Goal: Task Accomplishment & Management: Use online tool/utility

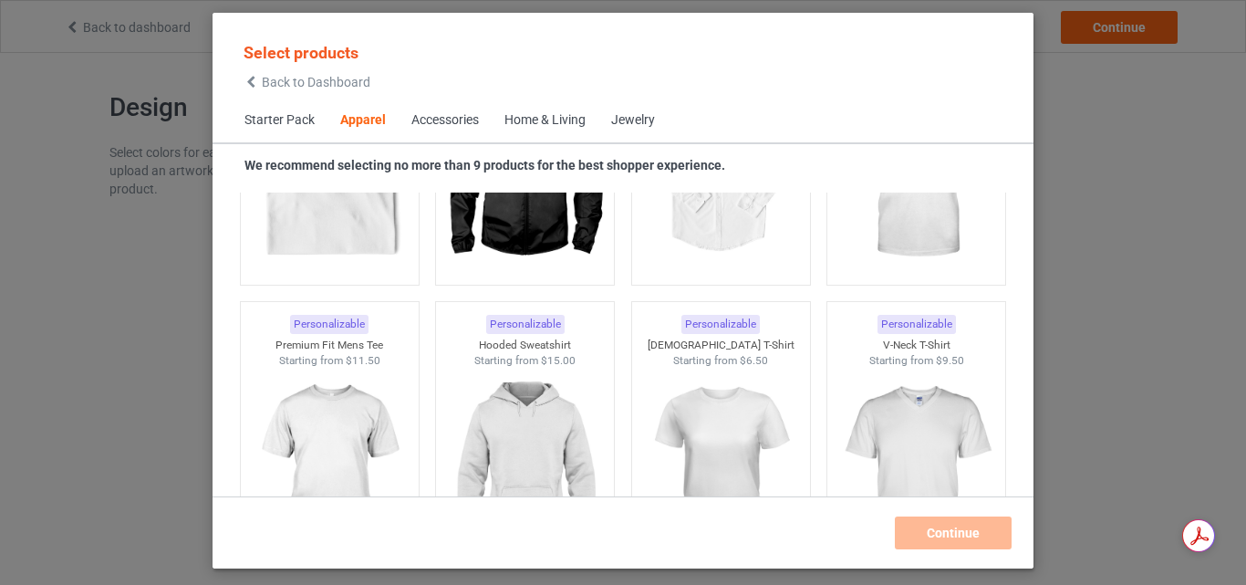
scroll to position [767, 0]
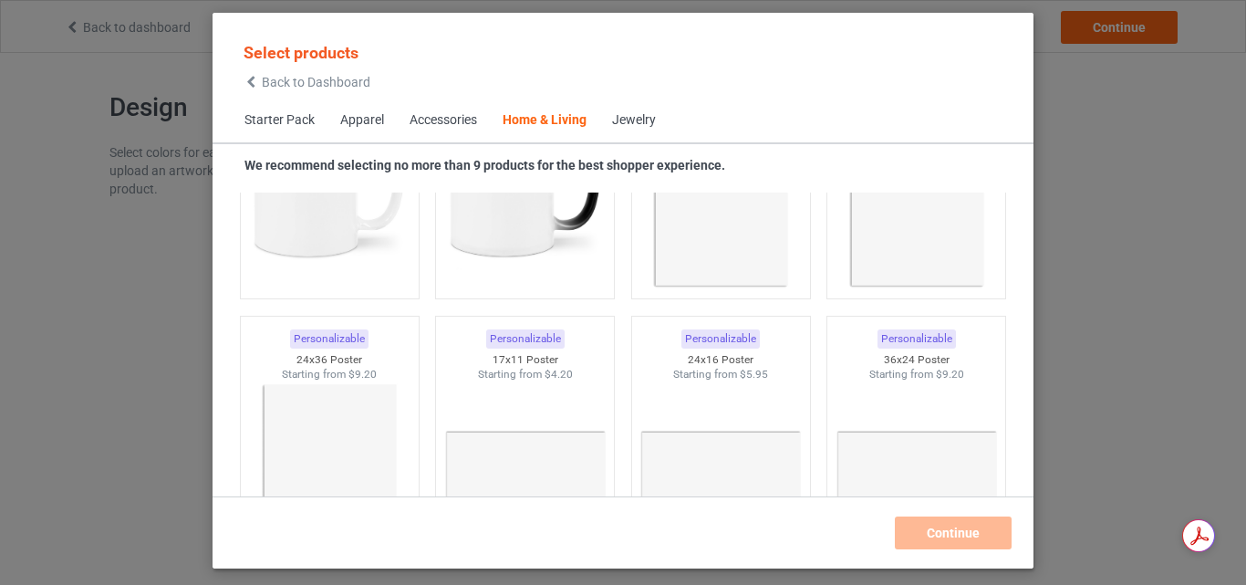
scroll to position [8513, 0]
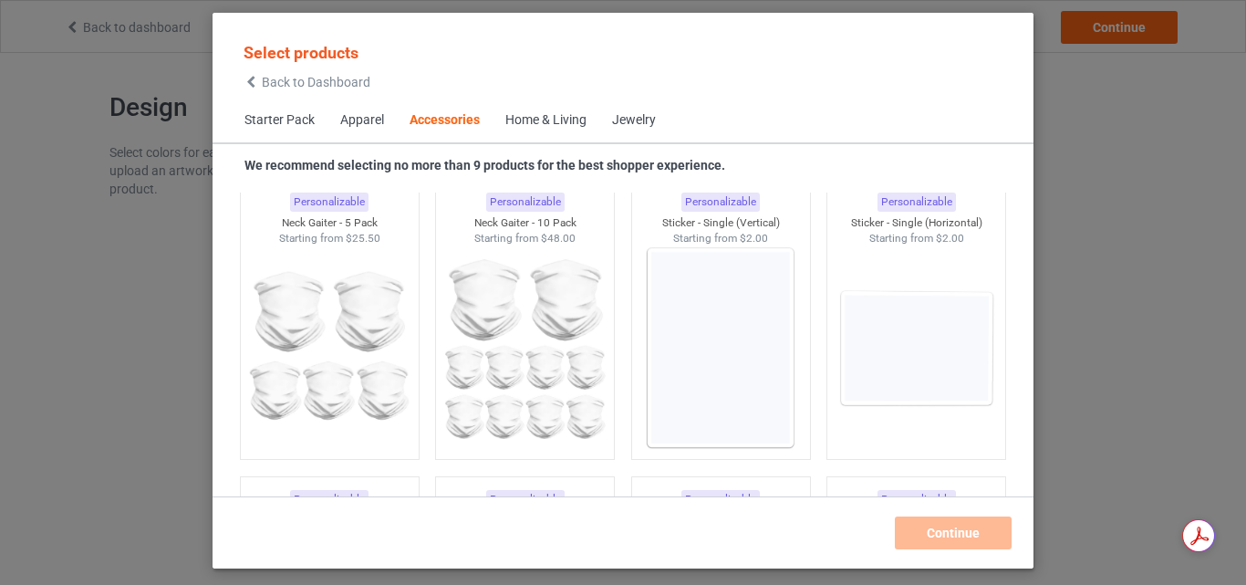
scroll to position [6211, 0]
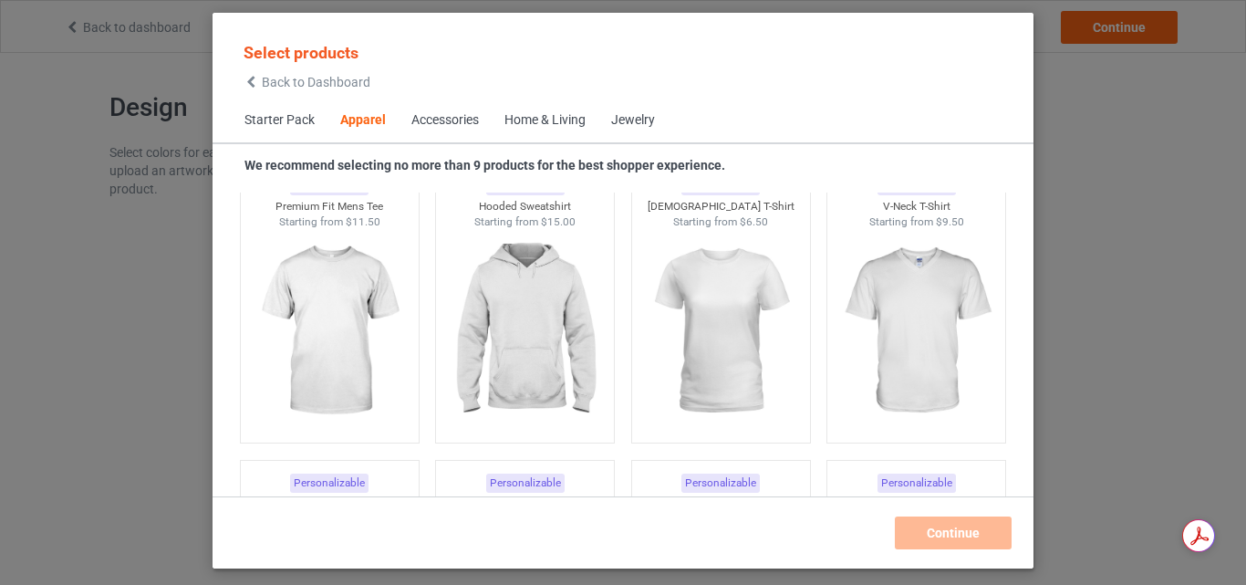
scroll to position [767, 0]
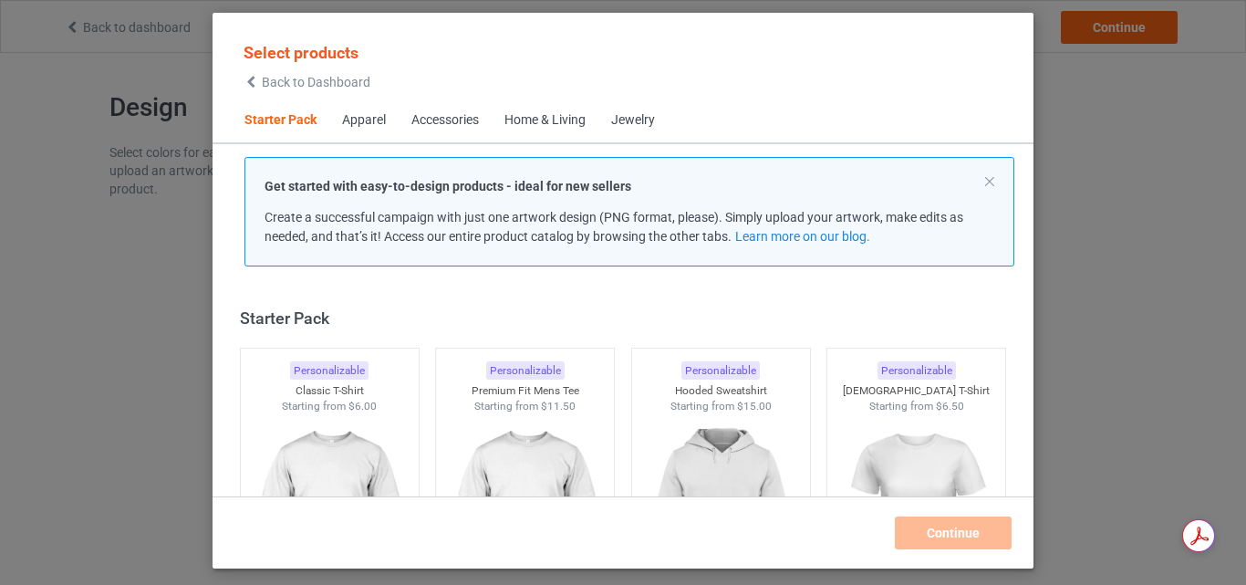
click at [269, 84] on span "Back to Dashboard" at bounding box center [316, 82] width 109 height 15
